Goal: Task Accomplishment & Management: Use online tool/utility

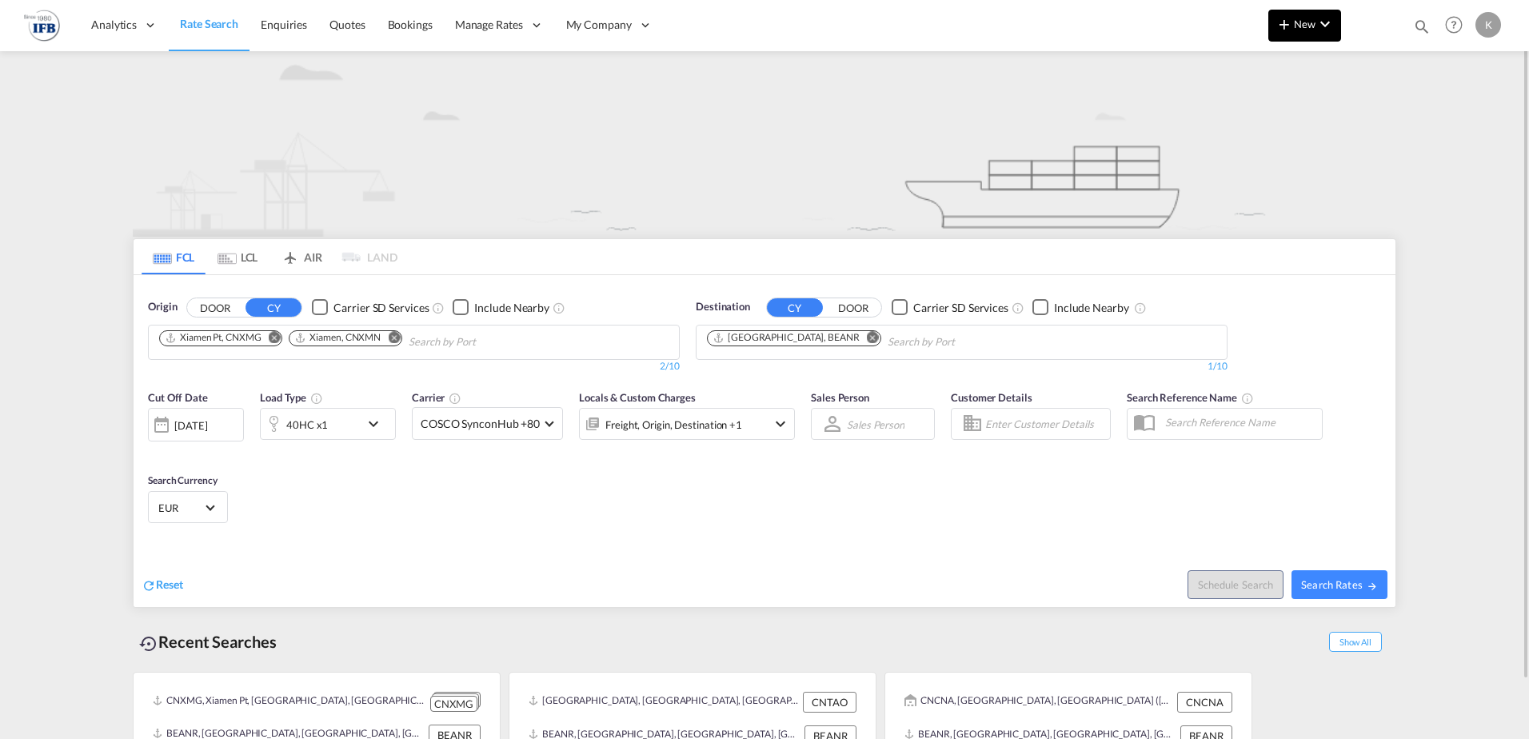
click at [1302, 34] on button "New" at bounding box center [1305, 26] width 73 height 32
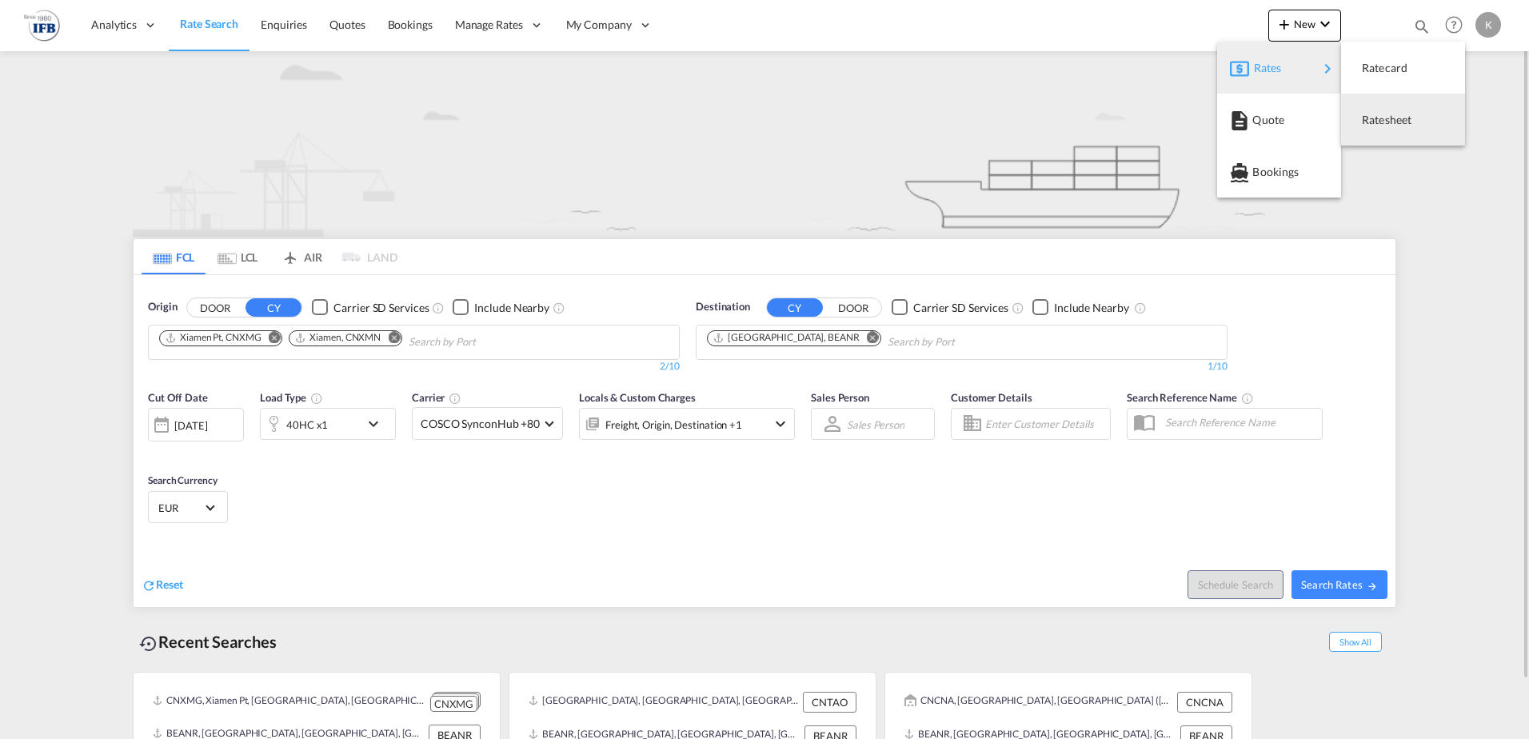
click at [1368, 110] on span "Ratesheet" at bounding box center [1371, 120] width 18 height 32
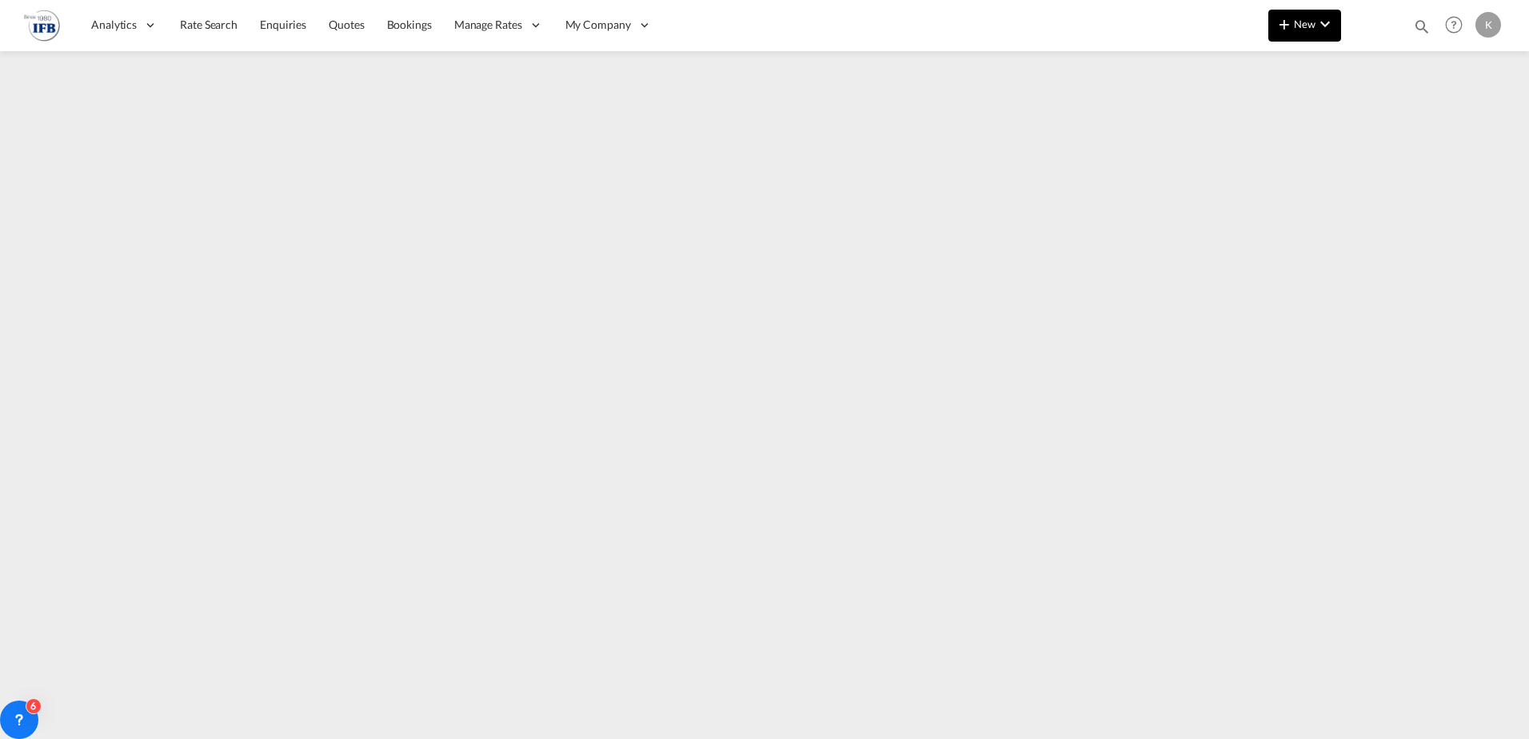
click at [1297, 19] on span "New" at bounding box center [1305, 24] width 60 height 13
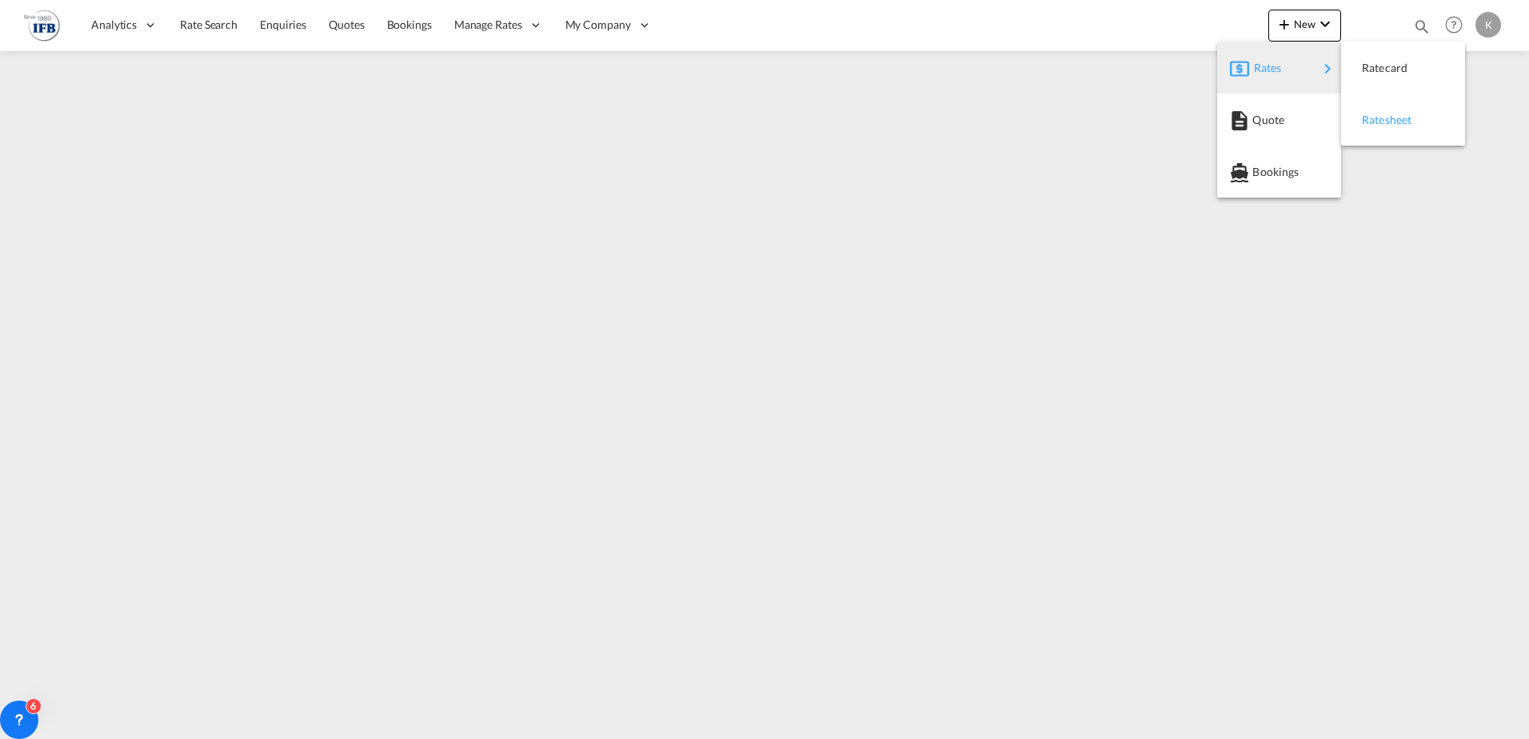
click at [1371, 114] on span "Ratesheet" at bounding box center [1371, 120] width 18 height 32
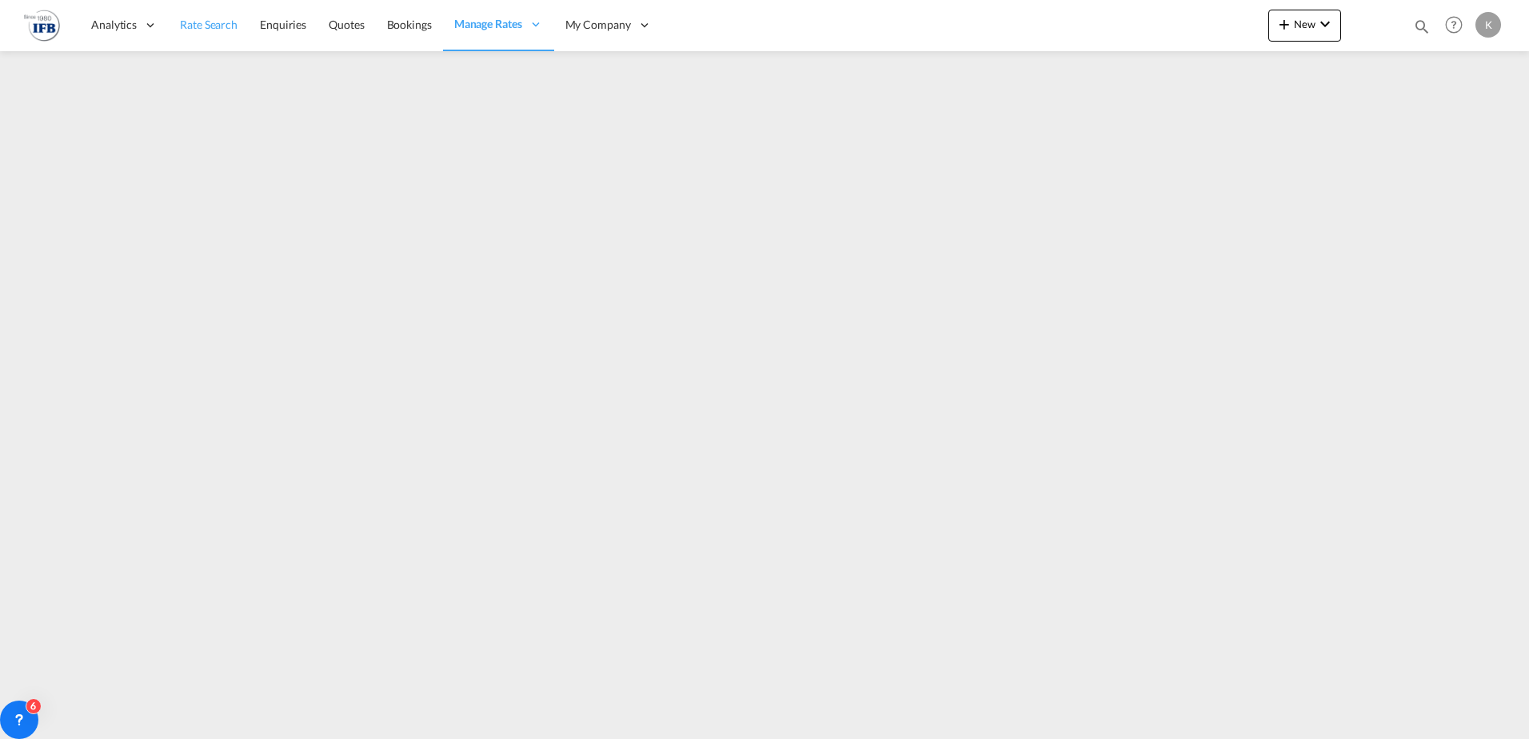
click at [219, 26] on span "Rate Search" at bounding box center [209, 25] width 58 height 14
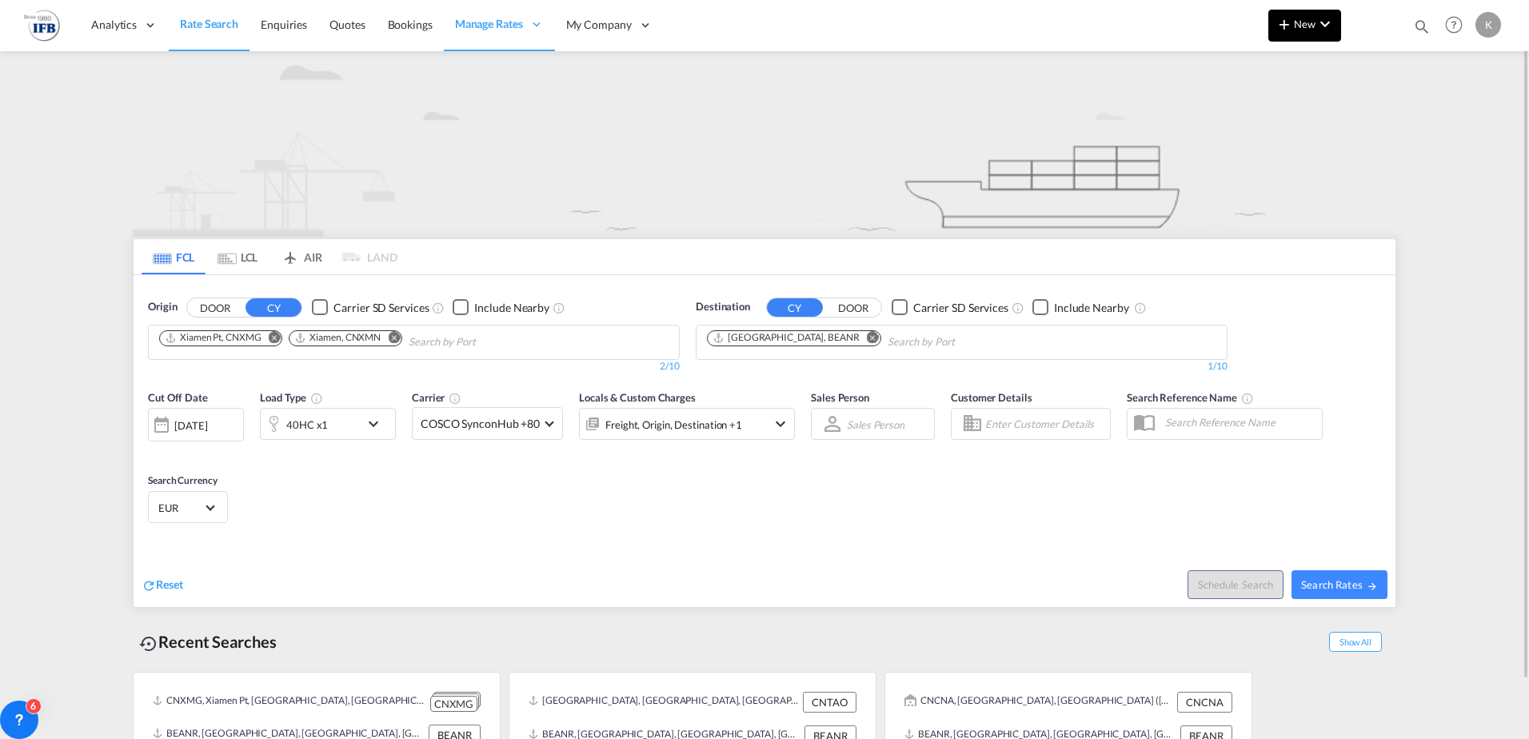
click at [1285, 18] on md-icon "icon-plus 400-fg" at bounding box center [1284, 23] width 19 height 19
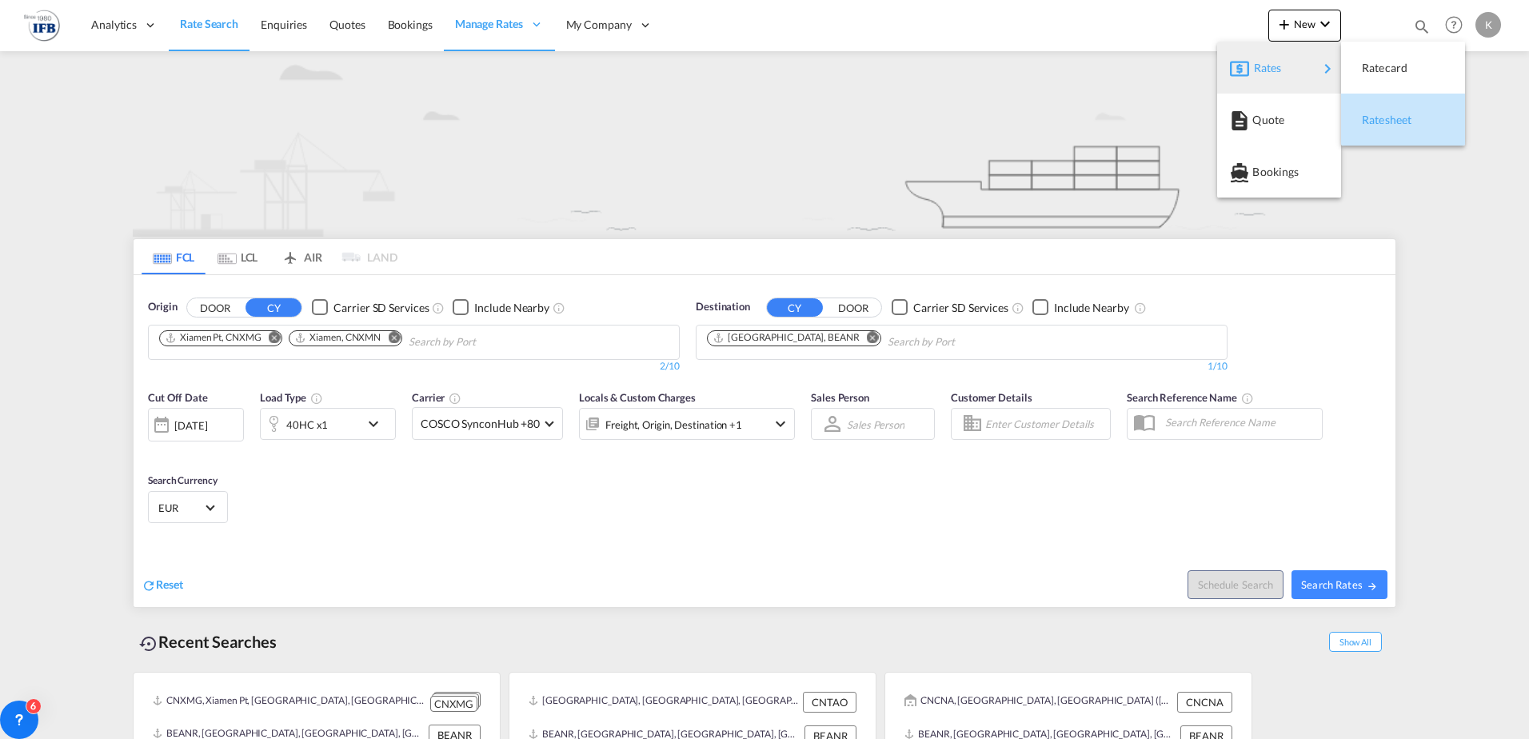
click at [1376, 112] on span "Ratesheet" at bounding box center [1371, 120] width 18 height 32
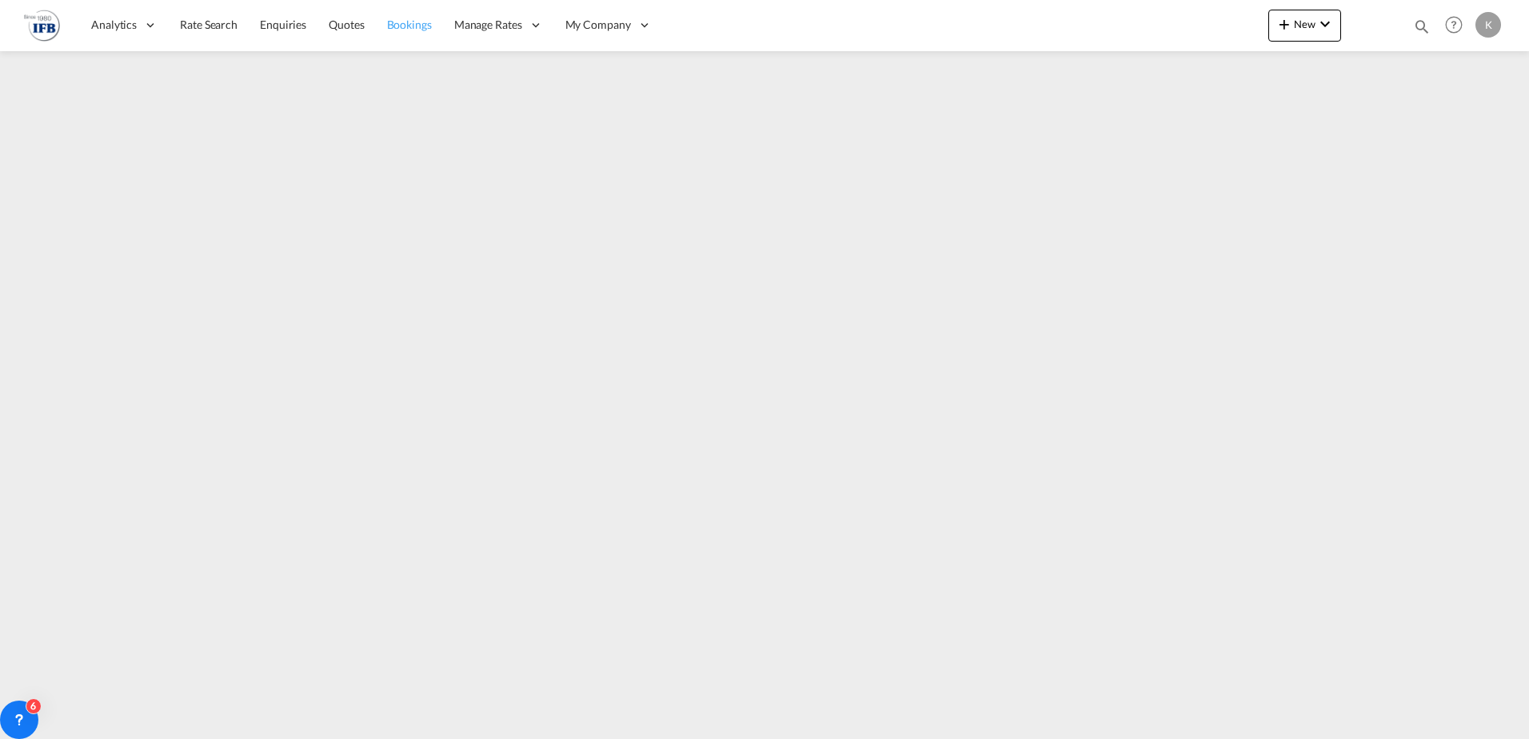
drag, startPoint x: 197, startPoint y: 28, endPoint x: 392, endPoint y: 50, distance: 196.4
click at [197, 28] on span "Rate Search" at bounding box center [209, 25] width 58 height 14
